Goal: Entertainment & Leisure: Consume media (video, audio)

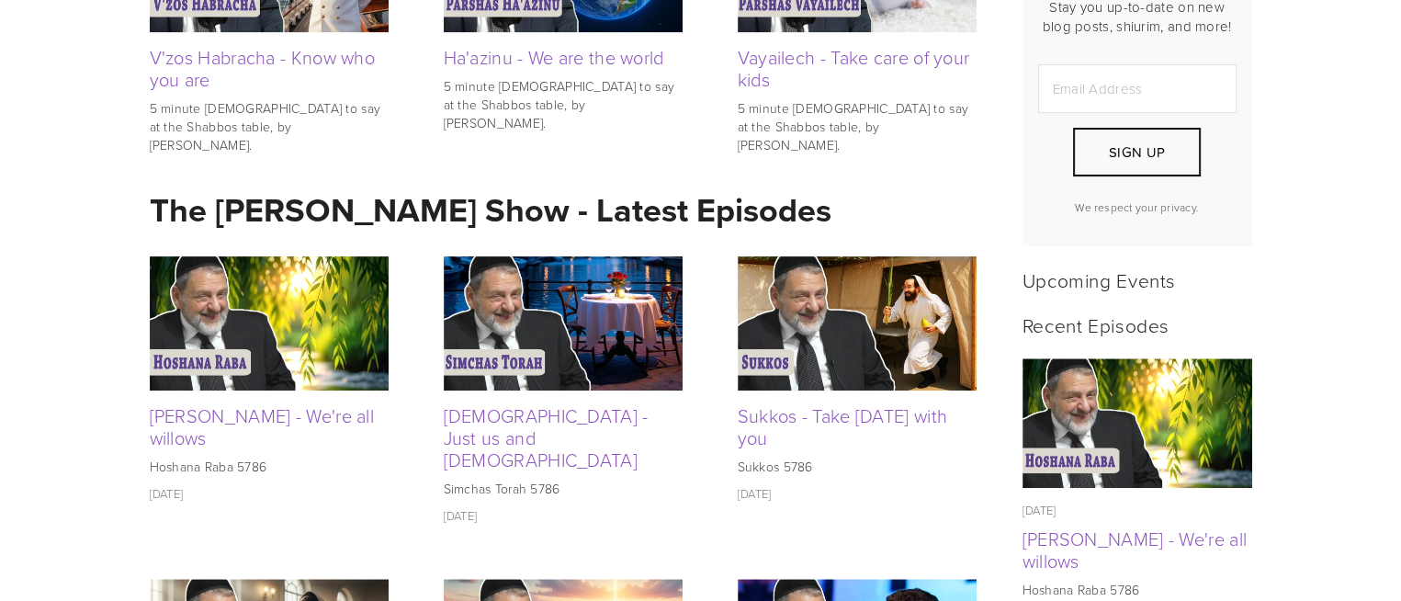
scroll to position [625, 0]
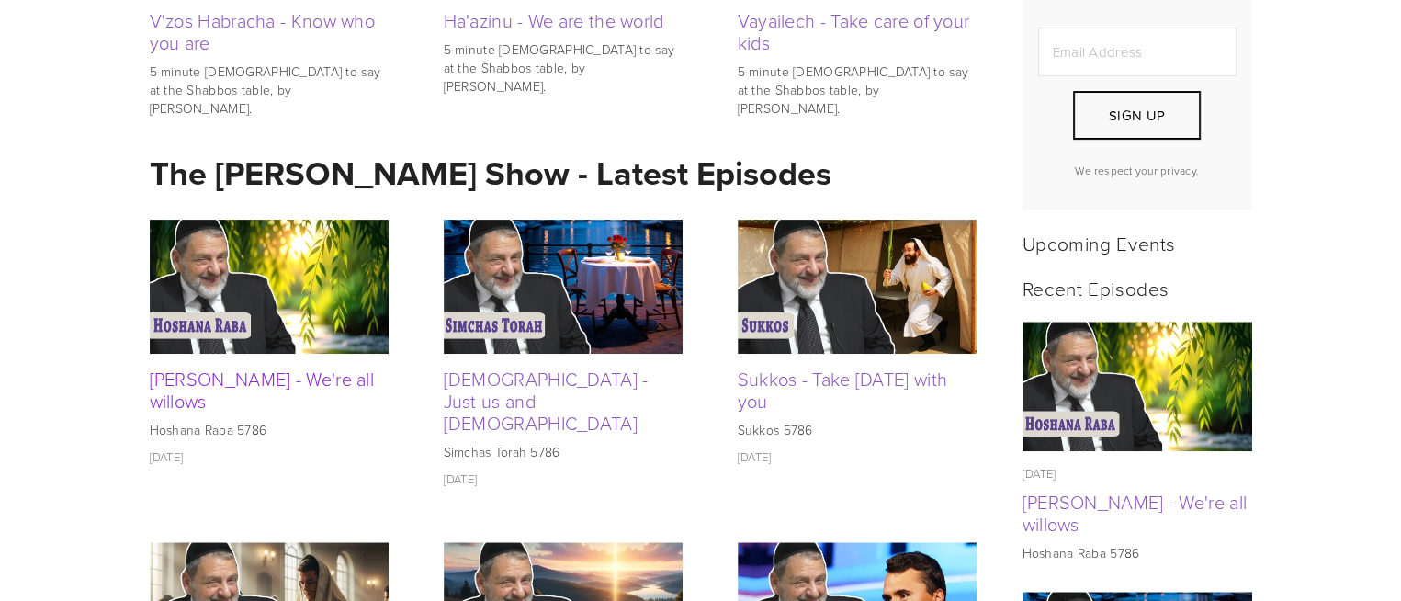
click at [314, 387] on link "[PERSON_NAME] - We're all willows" at bounding box center [262, 390] width 225 height 48
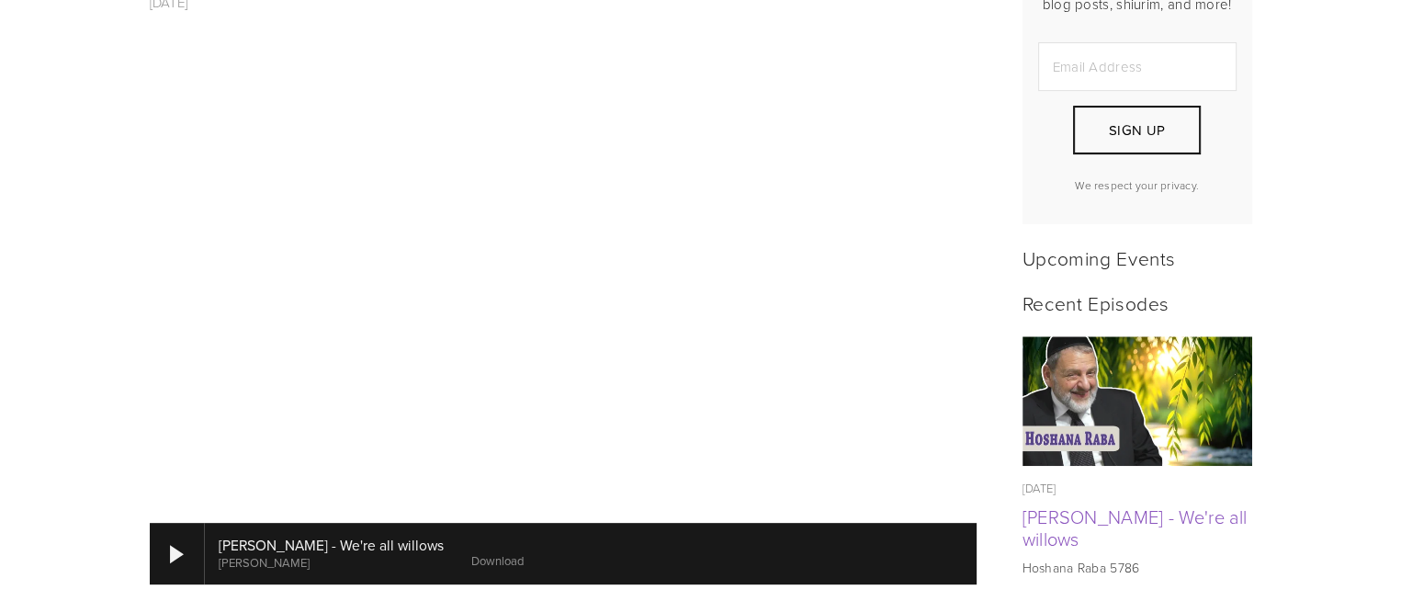
scroll to position [639, 0]
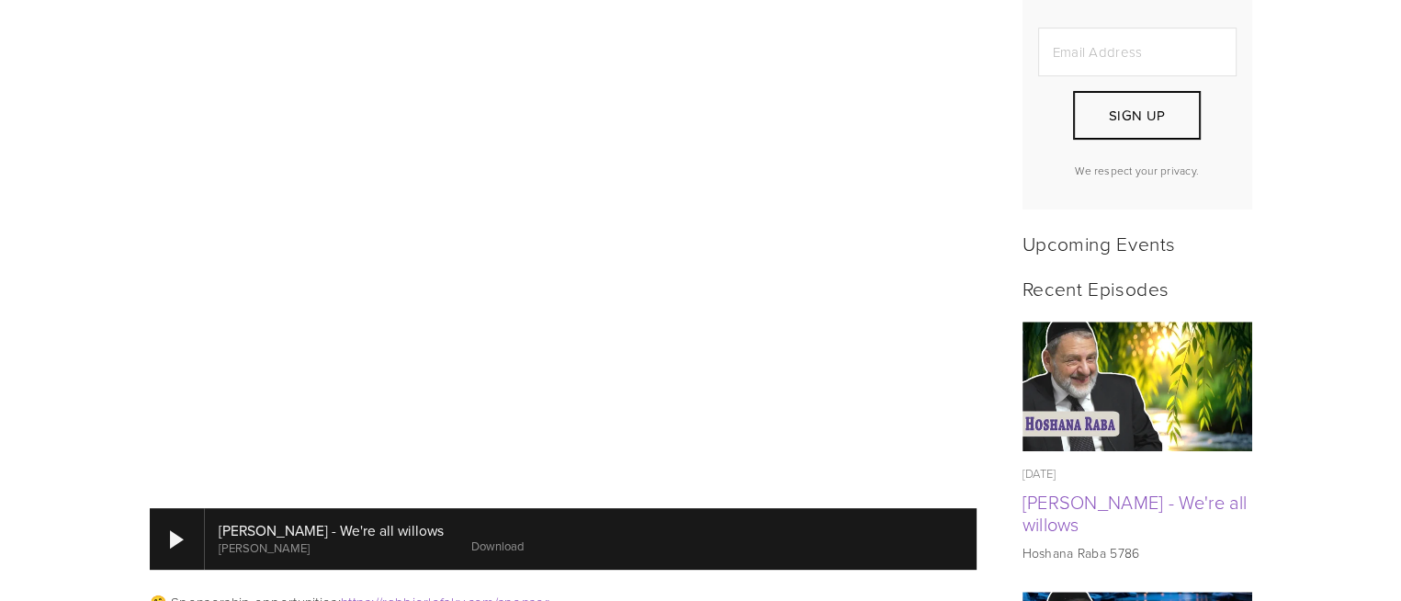
scroll to position [706, 0]
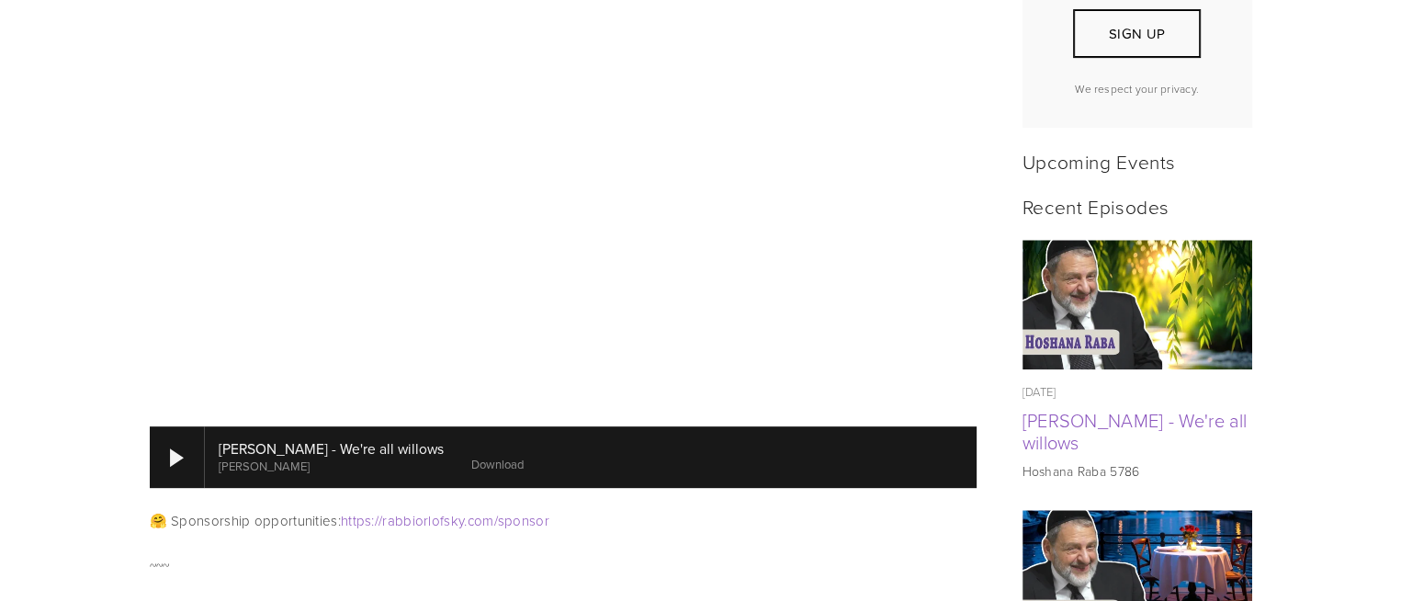
click at [1088, 557] on img at bounding box center [1136, 575] width 231 height 130
click at [1180, 537] on img at bounding box center [1136, 575] width 231 height 130
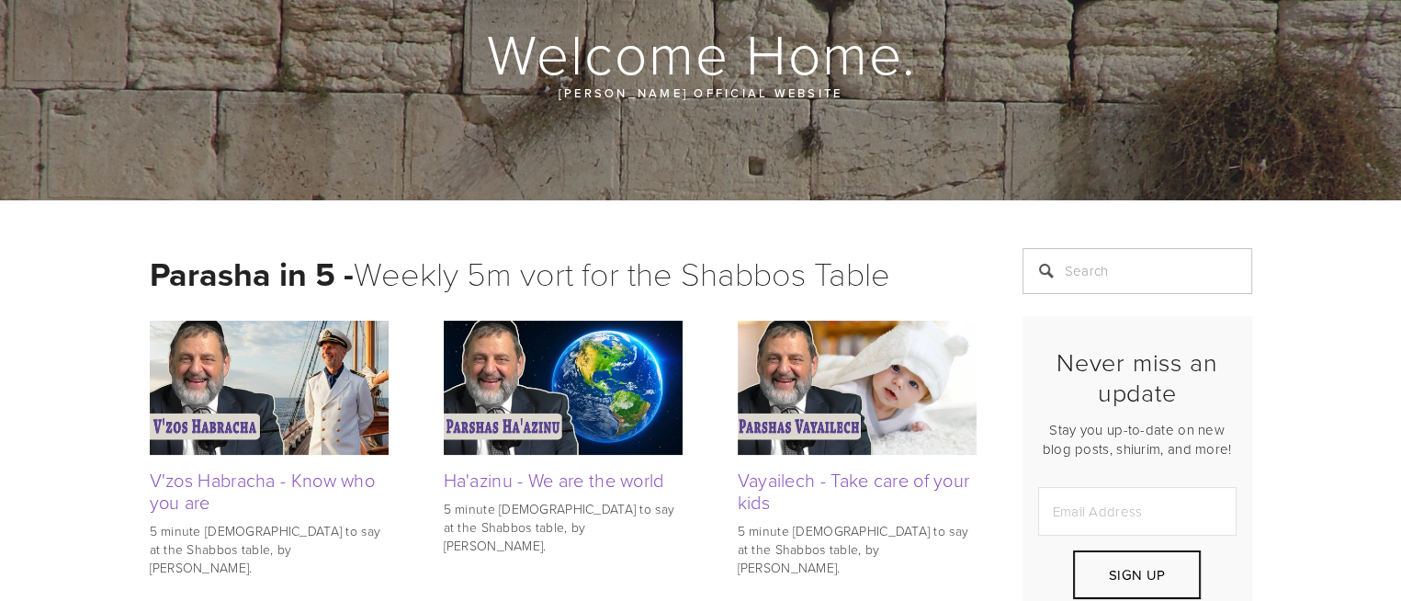
scroll to position [145, 0]
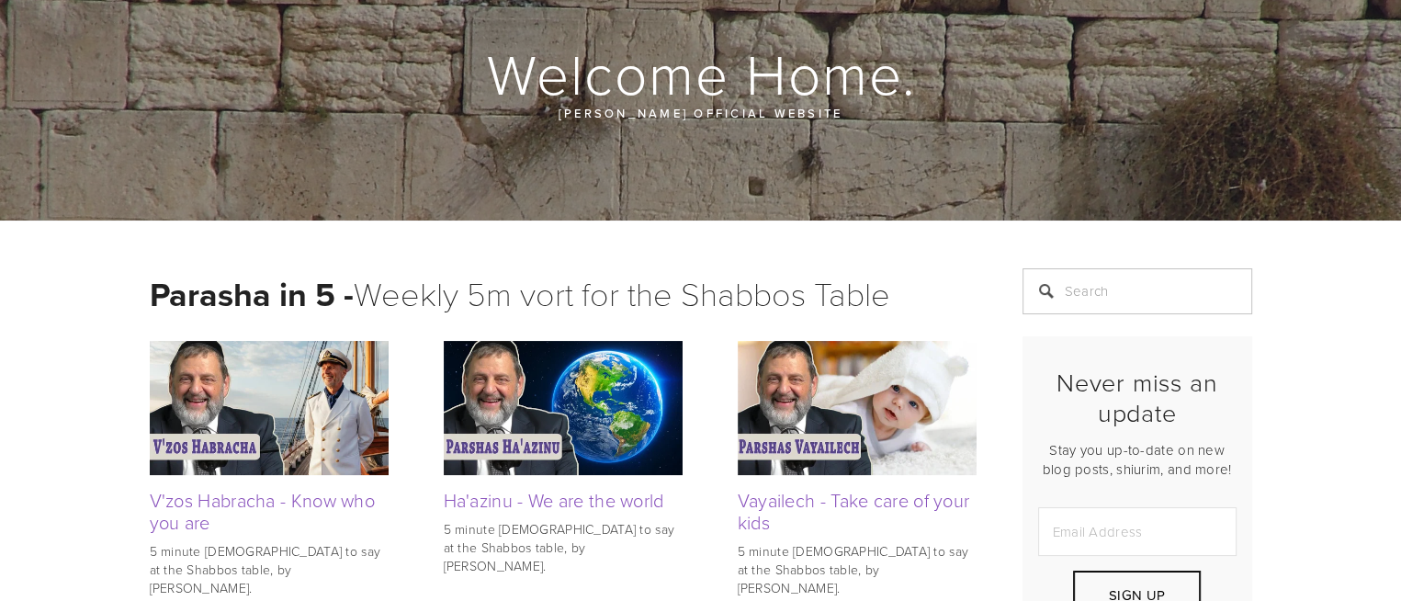
drag, startPoint x: 1407, startPoint y: 85, endPoint x: 1383, endPoint y: 100, distance: 28.5
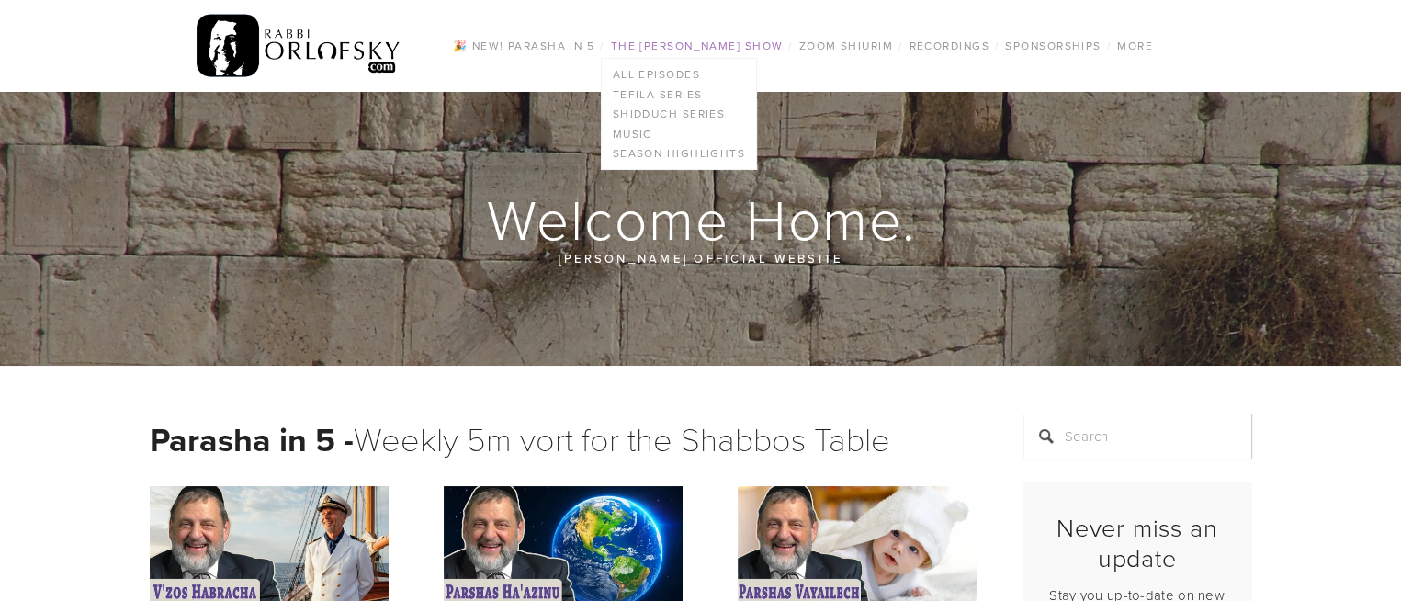
click at [707, 42] on link "The [PERSON_NAME] Show" at bounding box center [697, 46] width 184 height 24
click at [665, 74] on link "All Episodes" at bounding box center [679, 74] width 154 height 20
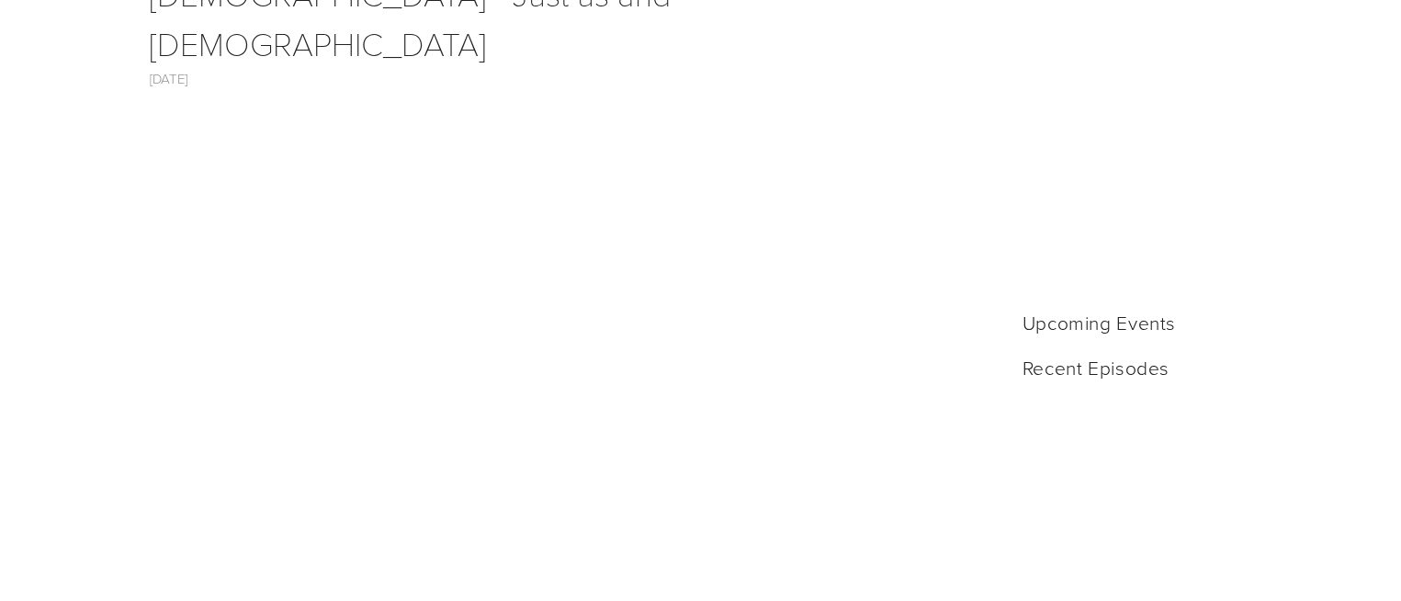
scroll to position [532, 0]
